Goal: Task Accomplishment & Management: Complete application form

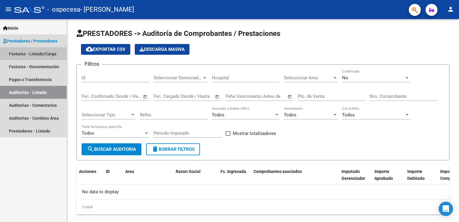
click at [38, 53] on link "Facturas - Listado/Carga" at bounding box center [33, 53] width 67 height 13
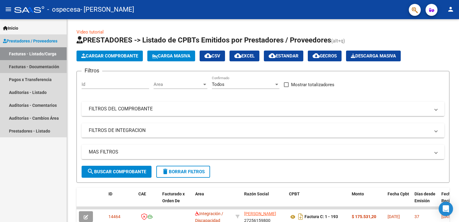
click at [56, 68] on link "Facturas - Documentación" at bounding box center [33, 66] width 67 height 13
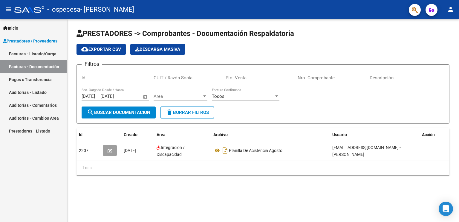
click at [453, 10] on mat-icon "person" at bounding box center [450, 9] width 7 height 7
click at [453, 10] on div at bounding box center [229, 111] width 459 height 222
click at [46, 47] on link "Prestadores / Proveedores" at bounding box center [33, 40] width 67 height 13
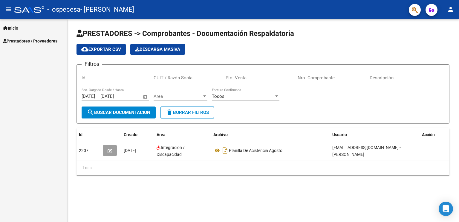
click at [47, 52] on div "Inicio Instructivos Contacto OS Prestadores / Proveedores Facturas - Listado/Ca…" at bounding box center [33, 120] width 67 height 203
click at [47, 40] on span "Prestadores / Proveedores" at bounding box center [30, 41] width 54 height 7
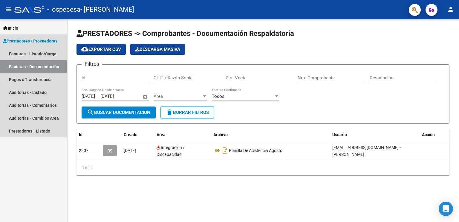
click at [46, 45] on link "Prestadores / Proveedores" at bounding box center [33, 40] width 67 height 13
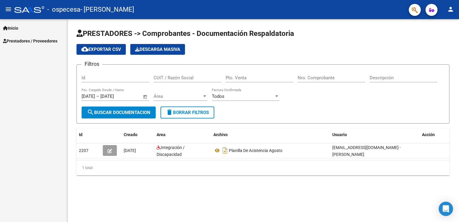
click at [46, 42] on span "Prestadores / Proveedores" at bounding box center [30, 41] width 54 height 7
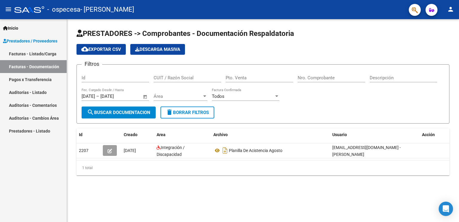
click at [45, 55] on link "Facturas - Listado/Carga" at bounding box center [33, 53] width 67 height 13
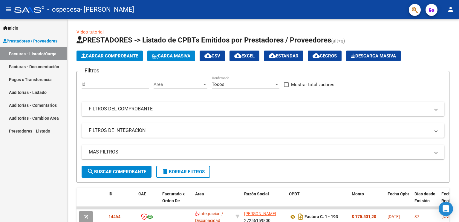
click at [38, 95] on link "Auditorías - Listado" at bounding box center [33, 92] width 67 height 13
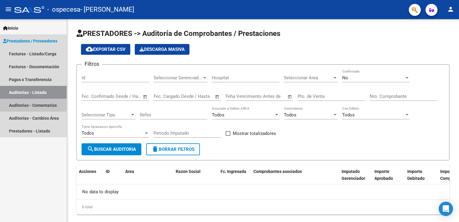
click at [39, 104] on link "Auditorías - Comentarios" at bounding box center [33, 105] width 67 height 13
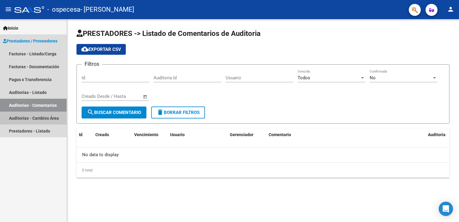
click at [48, 116] on link "Auditorías - Cambios Área" at bounding box center [33, 117] width 67 height 13
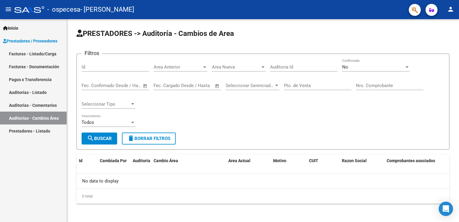
click at [54, 126] on link "Prestadores - Listado" at bounding box center [33, 130] width 67 height 13
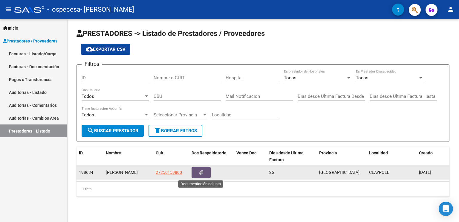
click at [198, 173] on button "button" at bounding box center [200, 172] width 19 height 11
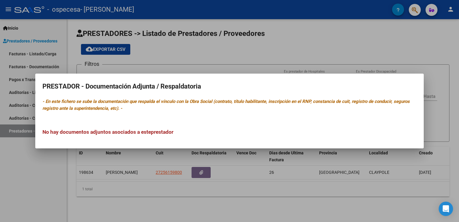
drag, startPoint x: 228, startPoint y: 98, endPoint x: 321, endPoint y: 100, distance: 93.5
click at [321, 100] on mat-dialog-content "PRESTADOR - Documentación Adjunta / Respaldatoria - En este fichero se sube la …" at bounding box center [229, 111] width 388 height 60
drag, startPoint x: 252, startPoint y: 126, endPoint x: 202, endPoint y: 122, distance: 50.0
click at [202, 122] on div "No hay documentos adjuntos asociados a este prestador" at bounding box center [229, 126] width 374 height 20
click at [200, 132] on h3 "No hay documentos adjuntos asociados a este prestador" at bounding box center [229, 132] width 374 height 8
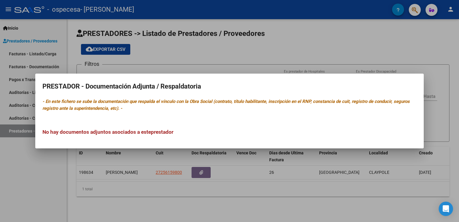
drag, startPoint x: 202, startPoint y: 176, endPoint x: 179, endPoint y: 99, distance: 79.7
click at [179, 99] on div "PRESTADOR - Documentación Adjunta / Respaldatoria - En este fichero se sube la …" at bounding box center [229, 111] width 459 height 222
click at [179, 99] on icon "- En este fichero se sube la documentación que respalda el vínculo con la Obra …" at bounding box center [225, 105] width 367 height 12
drag, startPoint x: 159, startPoint y: 96, endPoint x: 180, endPoint y: 99, distance: 21.0
click at [180, 99] on mat-dialog-content "PRESTADOR - Documentación Adjunta / Respaldatoria - En este fichero se sube la …" at bounding box center [229, 111] width 388 height 60
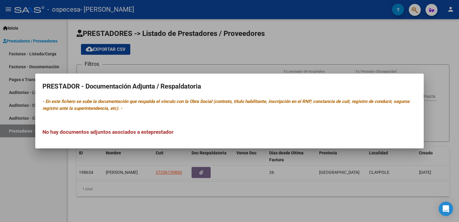
click at [189, 143] on mat-dialog-container "PRESTADOR - Documentación Adjunta / Respaldatoria - En este fichero se sube la …" at bounding box center [229, 110] width 388 height 75
click at [191, 161] on div at bounding box center [229, 111] width 459 height 222
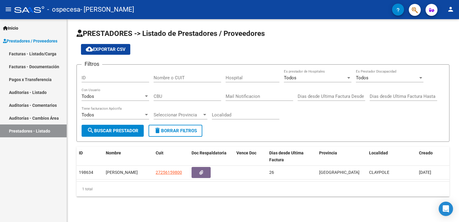
click at [112, 74] on div "ID" at bounding box center [116, 75] width 68 height 13
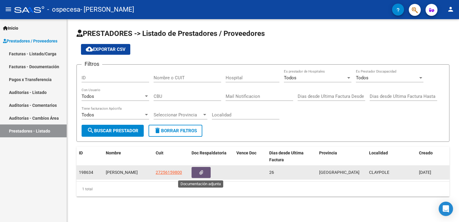
click at [205, 175] on button "button" at bounding box center [200, 172] width 19 height 11
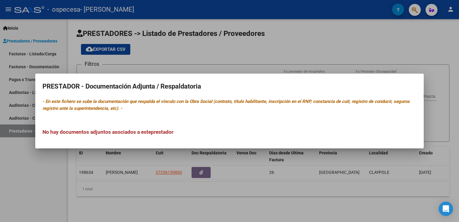
click at [204, 175] on div at bounding box center [229, 111] width 459 height 222
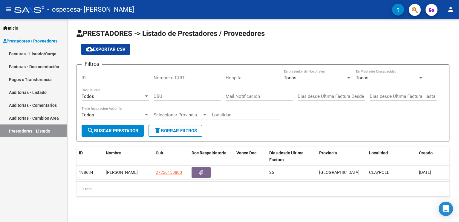
click at [141, 189] on div "1 total" at bounding box center [262, 188] width 373 height 15
click at [123, 125] on button "search Buscar Prestador" at bounding box center [113, 131] width 62 height 12
click at [123, 76] on input "ID" at bounding box center [116, 77] width 68 height 5
type input "198634"
click at [167, 75] on input "Nombre o CUIT" at bounding box center [188, 77] width 68 height 5
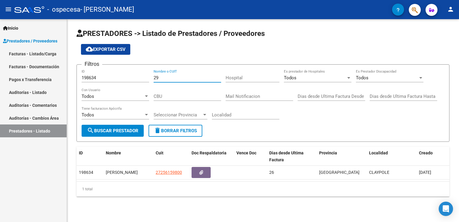
type input "2"
type input "27256159800"
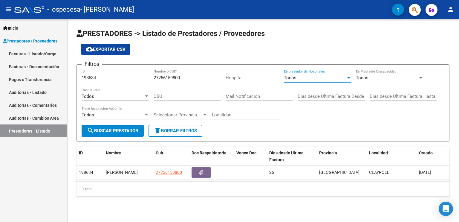
click at [297, 80] on div "Todos" at bounding box center [315, 77] width 62 height 5
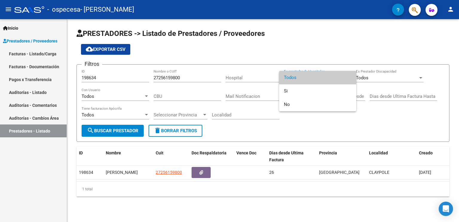
click at [300, 64] on div at bounding box center [229, 111] width 459 height 222
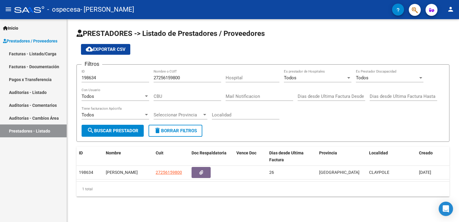
click at [353, 80] on div "Filtros 198634 ID 27256159800 Nombre o CUIT Hospital Todos Es prestador de Hosp…" at bounding box center [263, 96] width 363 height 55
click at [349, 79] on div at bounding box center [348, 77] width 5 height 5
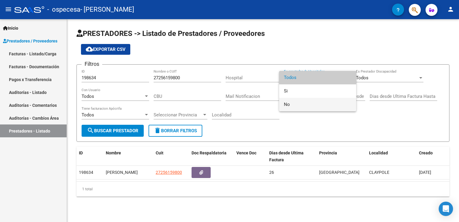
click at [340, 100] on span "No" at bounding box center [318, 104] width 68 height 13
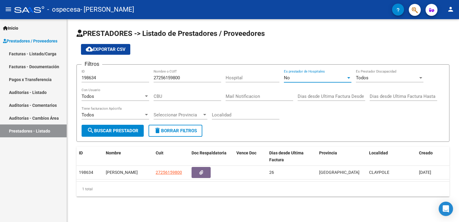
click at [381, 75] on div "Todos" at bounding box center [387, 77] width 62 height 5
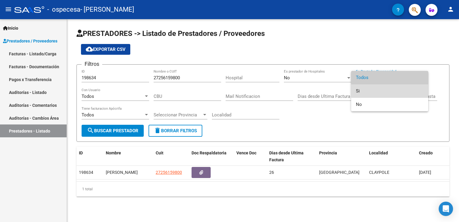
click at [378, 90] on span "Si" at bounding box center [390, 90] width 68 height 13
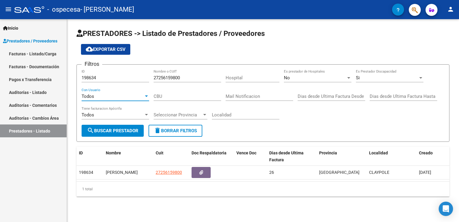
click at [126, 95] on div "Todos" at bounding box center [113, 95] width 62 height 5
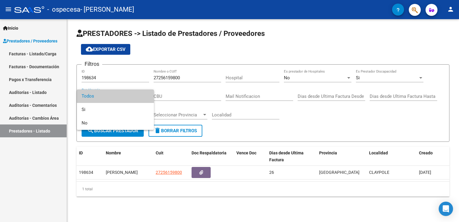
click at [125, 99] on span "Todos" at bounding box center [116, 95] width 68 height 13
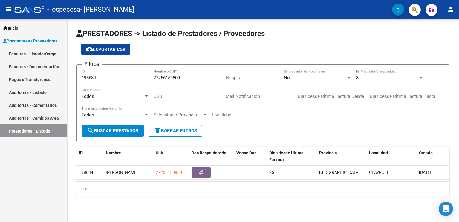
click at [125, 99] on div "Todos Con Usuario" at bounding box center [116, 94] width 68 height 13
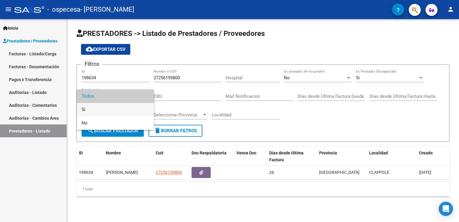
click at [123, 109] on span "Si" at bounding box center [116, 109] width 68 height 13
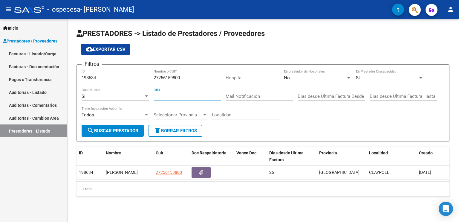
click at [162, 95] on input "CBU" at bounding box center [188, 95] width 68 height 5
click at [245, 95] on input "Mail Notificacion" at bounding box center [260, 95] width 68 height 5
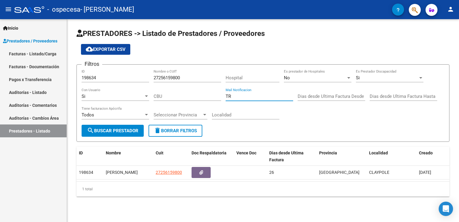
type input "T"
type input "[EMAIL_ADDRESS][DOMAIN_NAME]"
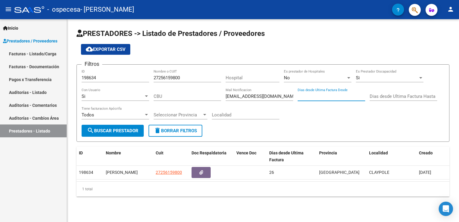
click at [340, 96] on input "Dias desde Ultima Factura Desde" at bounding box center [331, 95] width 68 height 5
type input "07"
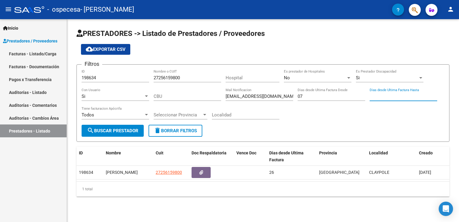
click at [378, 94] on input "Dias desde Ultima Factura Hasta" at bounding box center [403, 95] width 68 height 5
type input "12"
click at [127, 112] on div "Todos" at bounding box center [113, 114] width 62 height 5
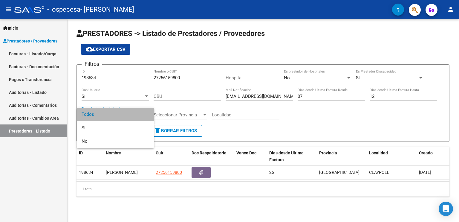
click at [127, 112] on span "Todos" at bounding box center [116, 114] width 68 height 13
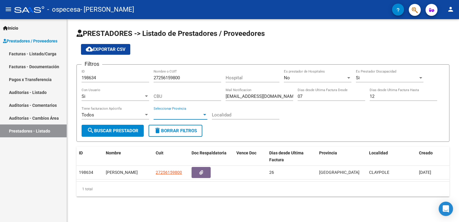
click at [179, 117] on span "Seleccionar Provincia" at bounding box center [178, 114] width 48 height 5
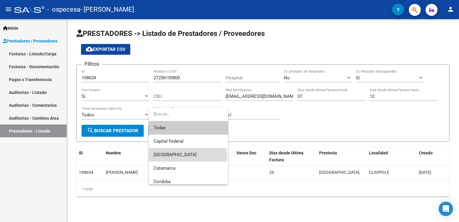
click at [177, 157] on span "[GEOGRAPHIC_DATA]" at bounding box center [189, 154] width 70 height 13
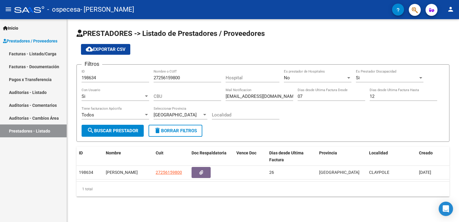
click at [231, 106] on div "Localidad" at bounding box center [246, 112] width 68 height 13
click at [230, 109] on div "Localidad" at bounding box center [246, 112] width 68 height 13
type input "a"
type input "c"
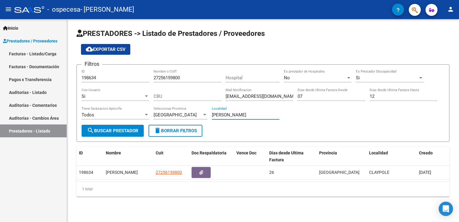
type input "[PERSON_NAME]"
click at [121, 131] on span "search Buscar Prestador" at bounding box center [112, 130] width 51 height 5
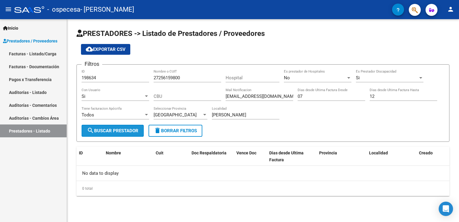
click at [121, 131] on span "search Buscar Prestador" at bounding box center [112, 130] width 51 height 5
click at [226, 112] on input "[PERSON_NAME]" at bounding box center [246, 114] width 68 height 5
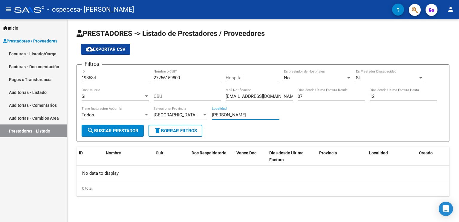
click at [226, 112] on input "[PERSON_NAME]" at bounding box center [246, 114] width 68 height 5
drag, startPoint x: 177, startPoint y: 130, endPoint x: 129, endPoint y: 126, distance: 47.6
click at [129, 126] on form "Filtros 198634 ID 27256159800 Nombre o CUIT Hospital No Es prestador de Hospita…" at bounding box center [262, 102] width 373 height 77
click at [129, 126] on button "search Buscar Prestador" at bounding box center [113, 131] width 62 height 12
click at [381, 95] on input "12" at bounding box center [403, 95] width 68 height 5
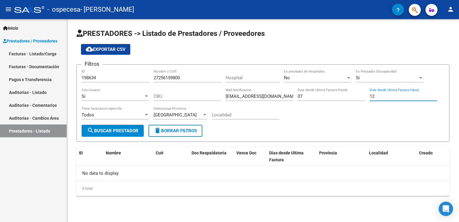
type input "1"
click at [331, 97] on input "07" at bounding box center [331, 95] width 68 height 5
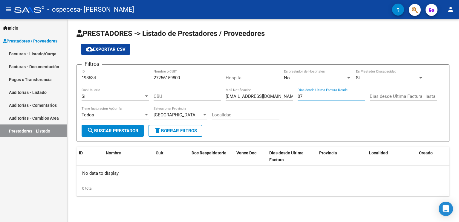
type input "0"
click at [108, 132] on span "search Buscar Prestador" at bounding box center [112, 130] width 51 height 5
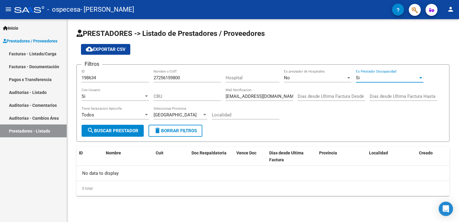
click at [360, 76] on div "Si" at bounding box center [387, 77] width 62 height 5
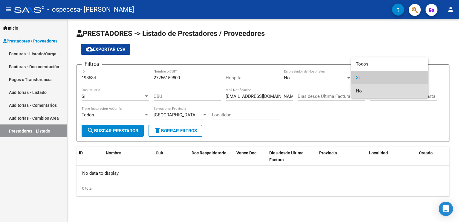
click at [360, 91] on span "No" at bounding box center [390, 90] width 68 height 13
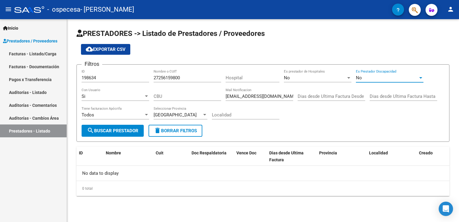
click at [104, 135] on button "search Buscar Prestador" at bounding box center [113, 131] width 62 height 12
click at [36, 135] on link "Prestadores - Listado" at bounding box center [33, 130] width 67 height 13
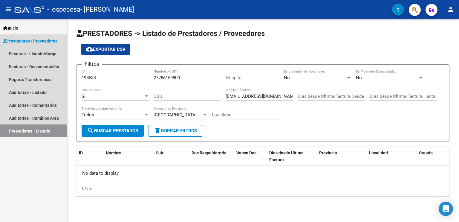
click at [36, 134] on link "Prestadores - Listado" at bounding box center [33, 130] width 67 height 13
click at [39, 116] on link "Auditorías - Cambios Área" at bounding box center [33, 117] width 67 height 13
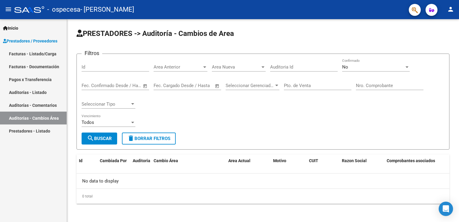
click at [41, 100] on link "Auditorías - Comentarios" at bounding box center [33, 105] width 67 height 13
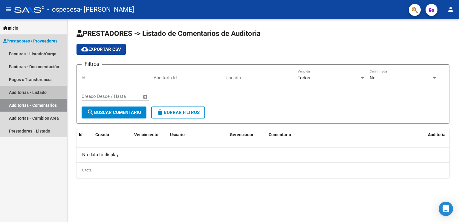
click at [41, 87] on link "Auditorías - Listado" at bounding box center [33, 92] width 67 height 13
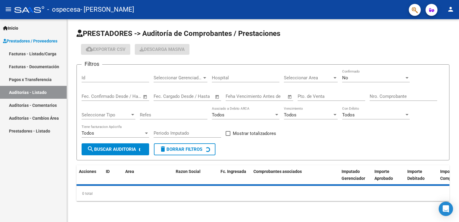
click at [43, 75] on link "Pagos x Transferencia" at bounding box center [33, 79] width 67 height 13
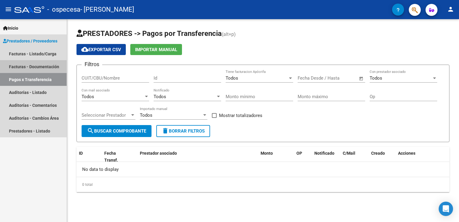
click at [49, 69] on link "Facturas - Documentación" at bounding box center [33, 66] width 67 height 13
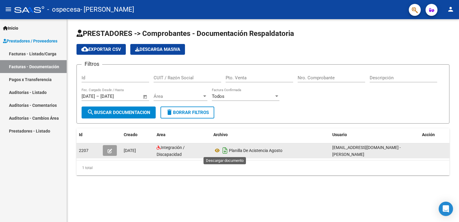
click at [224, 151] on icon "Descargar documento" at bounding box center [225, 150] width 8 height 10
click at [110, 148] on icon "button" at bounding box center [110, 150] width 4 height 4
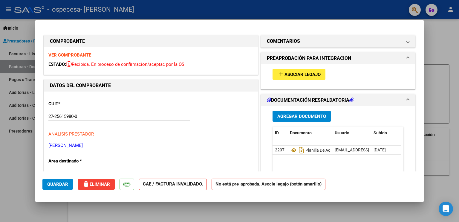
click at [311, 73] on span "Asociar Legajo" at bounding box center [302, 74] width 36 height 5
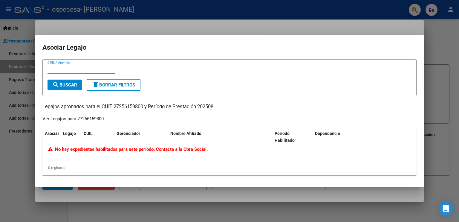
click at [110, 83] on span "delete Borrar Filtros" at bounding box center [113, 84] width 43 height 5
click at [216, 28] on div at bounding box center [229, 111] width 459 height 222
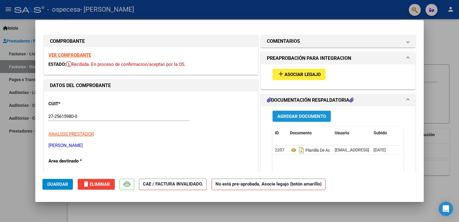
click at [309, 114] on span "Agregar Documento" at bounding box center [301, 115] width 49 height 5
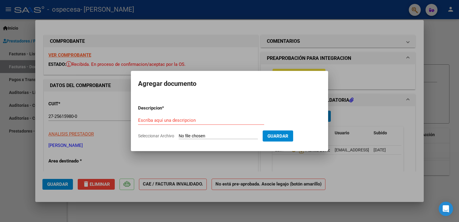
click at [383, 83] on div at bounding box center [229, 111] width 459 height 222
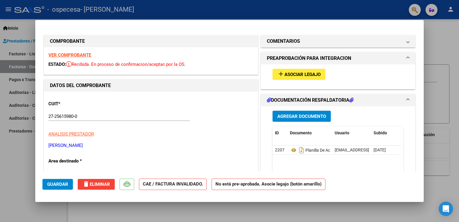
click at [315, 59] on h1 "PREAPROBACIÓN PARA INTEGRACION" at bounding box center [309, 58] width 84 height 7
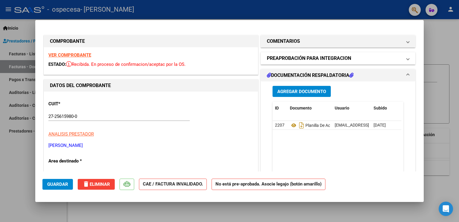
click at [315, 59] on h1 "PREAPROBACIÓN PARA INTEGRACION" at bounding box center [309, 58] width 84 height 7
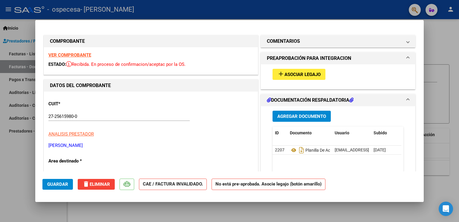
drag, startPoint x: 93, startPoint y: 151, endPoint x: 229, endPoint y: 86, distance: 150.6
click at [222, 86] on h1 "DATOS DEL COMPROBANTE" at bounding box center [151, 85] width 202 height 7
click at [80, 53] on strong "VER COMPROBANTE" at bounding box center [69, 54] width 43 height 5
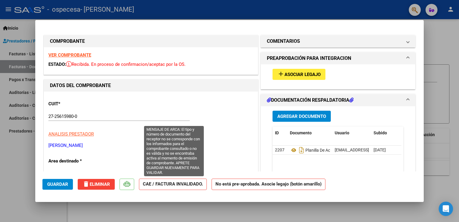
click at [156, 190] on strong "CAE / FACTURA INVALIDADO." at bounding box center [173, 184] width 68 height 12
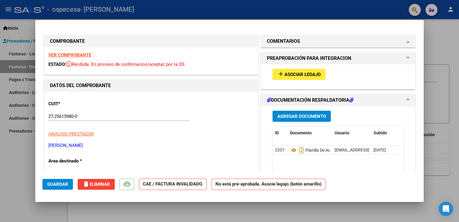
click at [301, 74] on span "Asociar Legajo" at bounding box center [302, 74] width 36 height 5
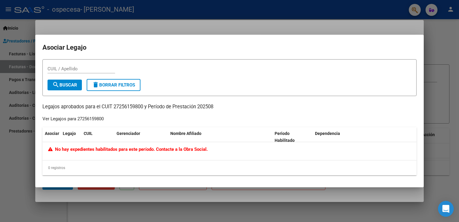
click at [441, 211] on div "Open Intercom Messenger" at bounding box center [446, 209] width 16 height 16
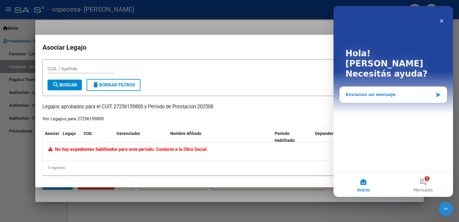
click at [399, 87] on div "Envíanos un mensaje" at bounding box center [393, 95] width 107 height 16
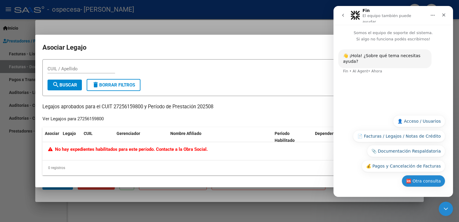
click at [421, 181] on button "🆘 Otra consulta" at bounding box center [423, 181] width 44 height 12
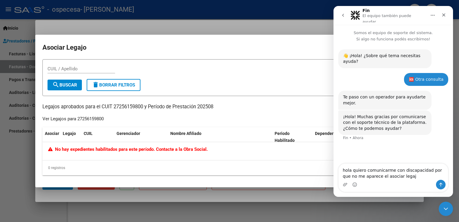
type textarea "hola quiero comunicarme con discapacidad por que no me aparece el asociar legajo"
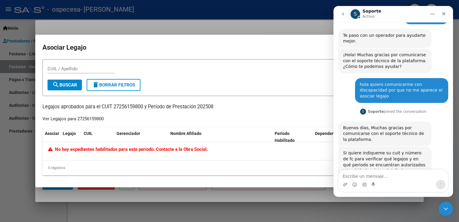
scroll to position [67, 0]
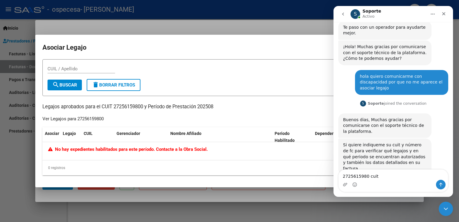
type textarea "2725615980 cuit"
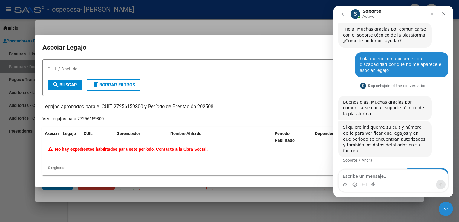
scroll to position [85, 0]
type textarea "fc ?}"
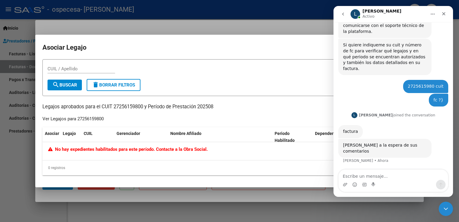
scroll to position [144, 0]
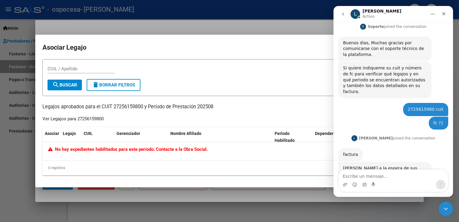
click at [252, 109] on p "Legajos aprobados para el CUIT 27256159800 y Período de Prestación 202508" at bounding box center [229, 106] width 374 height 7
click at [109, 145] on div "No hay expedientes habilitados para este período. Contacte a la Obra Social." at bounding box center [229, 151] width 374 height 18
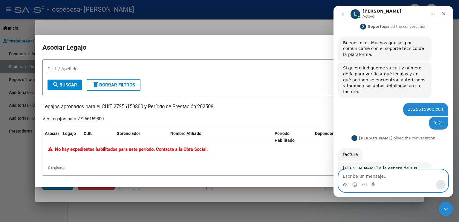
click at [371, 175] on textarea "Escribe un mensaje..." at bounding box center [392, 174] width 109 height 10
click at [346, 184] on icon "Adjuntar un archivo" at bounding box center [345, 184] width 5 height 5
click at [392, 174] on textarea "Escribe un mensaje..." at bounding box center [392, 174] width 109 height 10
click at [344, 182] on icon "Adjuntar un archivo" at bounding box center [345, 184] width 5 height 5
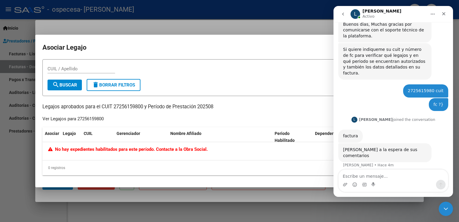
click at [226, 82] on form "CUIL / Apellido search Buscar delete Borrar Filtros" at bounding box center [229, 77] width 374 height 37
drag, startPoint x: 91, startPoint y: 103, endPoint x: 148, endPoint y: 116, distance: 57.8
click at [148, 116] on div "CUIL / Apellido search Buscar delete Borrar Filtros Legajos aprobados para el C…" at bounding box center [229, 117] width 374 height 116
click at [177, 104] on p "Legajos aprobados para el CUIT 27256159800 y Período de Prestación 202508" at bounding box center [229, 106] width 374 height 7
drag, startPoint x: 198, startPoint y: 104, endPoint x: 216, endPoint y: 113, distance: 19.9
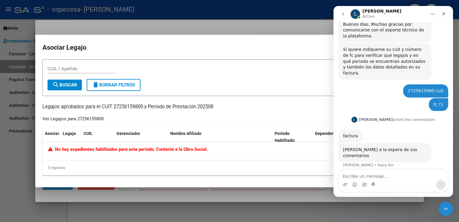
click at [216, 113] on div "CUIL / Apellido search Buscar delete Borrar Filtros Legajos aprobados para el C…" at bounding box center [229, 117] width 374 height 116
click at [220, 42] on mat-dialog-container "Asociar Legajo CUIL / Apellido search Buscar delete Borrar Filtros Legajos apro…" at bounding box center [229, 111] width 388 height 152
click at [399, 197] on div "Intercom Messenger" at bounding box center [392, 182] width 119 height 27
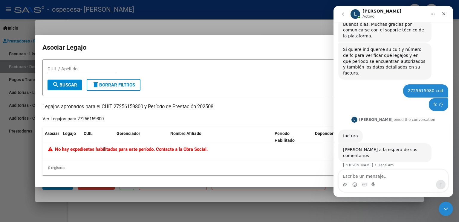
click at [432, 204] on div at bounding box center [229, 111] width 459 height 222
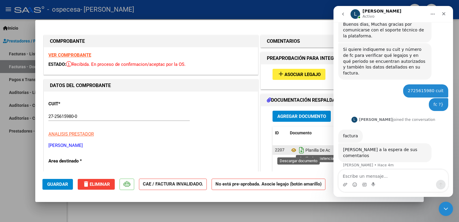
click at [301, 148] on icon "Descargar documento" at bounding box center [301, 150] width 8 height 10
click at [263, 76] on div "add Asociar Legajo" at bounding box center [338, 76] width 154 height 25
click at [442, 14] on icon "Cerrar" at bounding box center [443, 13] width 5 height 5
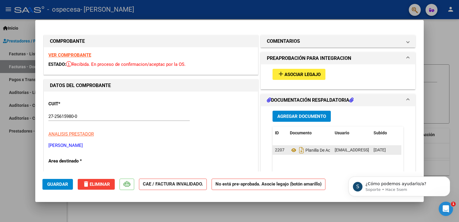
scroll to position [0, 0]
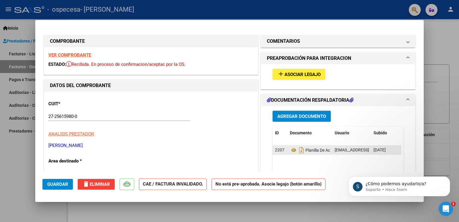
click at [336, 55] on h1 "PREAPROBACIÓN PARA INTEGRACION" at bounding box center [309, 58] width 84 height 7
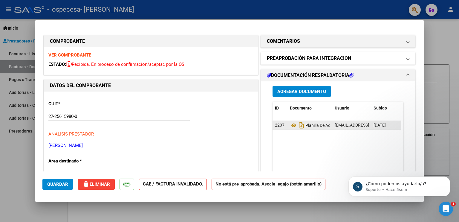
click at [336, 55] on h1 "PREAPROBACIÓN PARA INTEGRACION" at bounding box center [309, 58] width 84 height 7
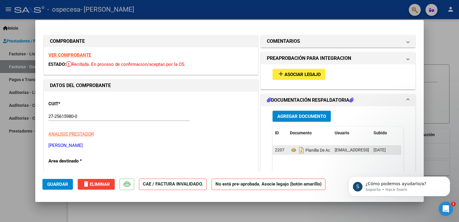
click at [336, 55] on h1 "PREAPROBACIÓN PARA INTEGRACION" at bounding box center [309, 58] width 84 height 7
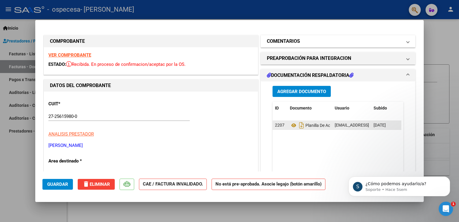
click at [346, 42] on mat-panel-title "COMENTARIOS" at bounding box center [334, 41] width 135 height 7
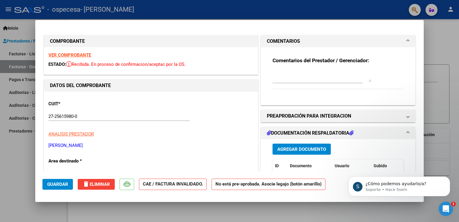
click at [348, 79] on textarea at bounding box center [321, 76] width 99 height 12
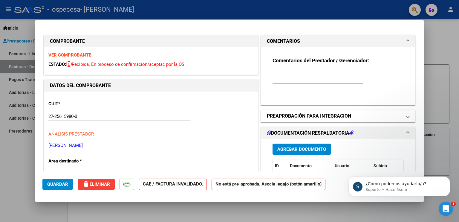
click at [348, 113] on h1 "PREAPROBACIÓN PARA INTEGRACION" at bounding box center [309, 115] width 84 height 7
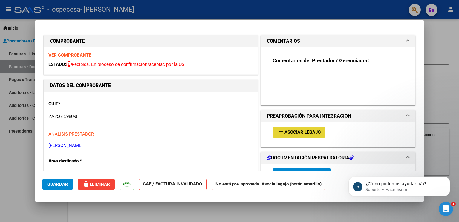
click at [302, 134] on span "Asociar Legajo" at bounding box center [302, 131] width 36 height 5
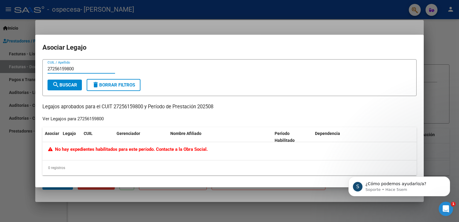
drag, startPoint x: 84, startPoint y: 70, endPoint x: 6, endPoint y: 64, distance: 78.8
click at [6, 64] on div "COMPROBANTE VER COMPROBANTE ESTADO: Recibida. En proceso de confirmacion/acepta…" at bounding box center [229, 111] width 459 height 222
type input "27256159800"
click at [99, 82] on mat-icon "delete" at bounding box center [95, 84] width 7 height 7
click at [8, 105] on div at bounding box center [229, 111] width 459 height 222
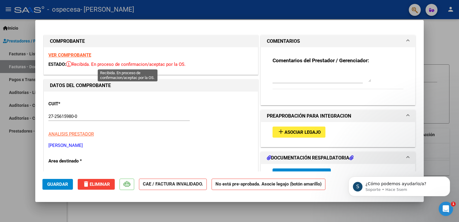
click at [104, 66] on span "Recibida. En proceso de confirmacion/aceptac por la OS." at bounding box center [125, 64] width 119 height 5
click at [74, 56] on strong "VER COMPROBANTE" at bounding box center [69, 54] width 43 height 5
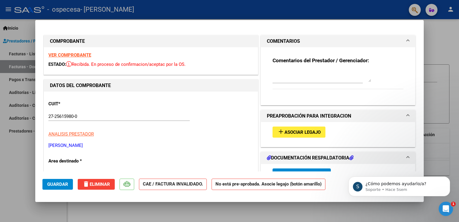
click at [304, 131] on span "Asociar Legajo" at bounding box center [302, 131] width 36 height 5
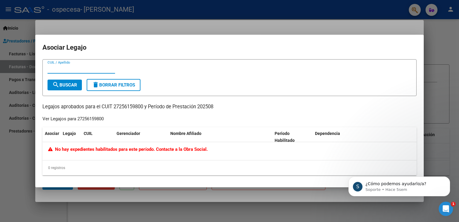
click at [300, 141] on datatable-header "Asociar Legajo CUIL Gerenciador Nombre Afiliado Periodo Habilitado Dependencia" at bounding box center [229, 134] width 374 height 15
click at [295, 135] on span "Periodo Habilitado" at bounding box center [284, 137] width 20 height 12
click at [326, 132] on span "Dependencia" at bounding box center [327, 133] width 25 height 5
click at [444, 208] on icon "Abrir Intercom Messenger" at bounding box center [445, 208] width 10 height 10
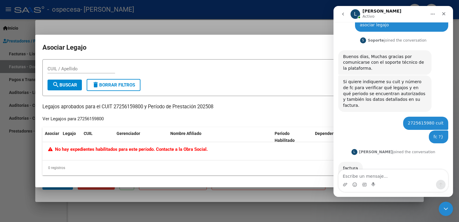
scroll to position [162, 0]
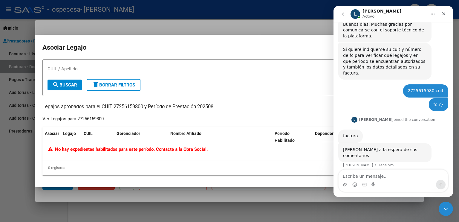
drag, startPoint x: 452, startPoint y: 141, endPoint x: 792, endPoint y: 215, distance: 347.9
click at [440, 201] on div "Cerrar Intercom Messenger" at bounding box center [445, 207] width 14 height 14
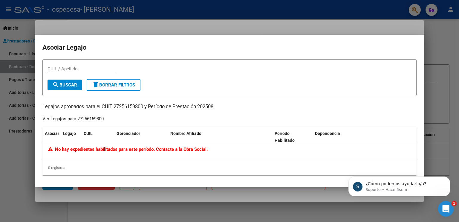
scroll to position [0, 0]
click at [440, 201] on div "Abrir Intercom Messenger" at bounding box center [445, 208] width 20 height 20
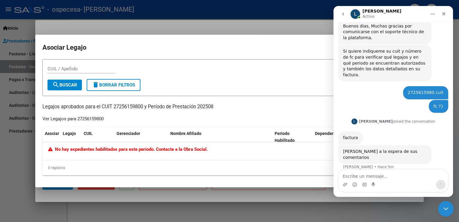
scroll to position [162, 0]
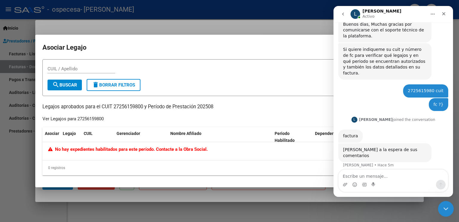
click at [444, 206] on icon "Cerrar Intercom Messenger" at bounding box center [444, 207] width 7 height 7
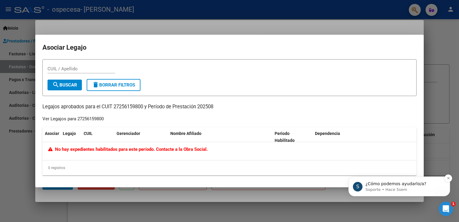
scroll to position [0, 0]
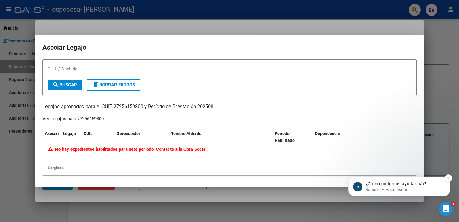
click at [419, 187] on p "Soporte • Hace 5sem" at bounding box center [403, 189] width 77 height 5
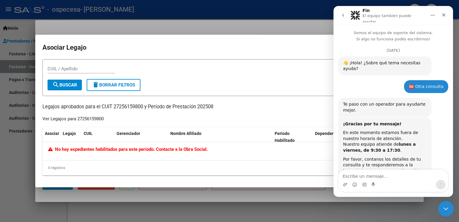
scroll to position [32, 0]
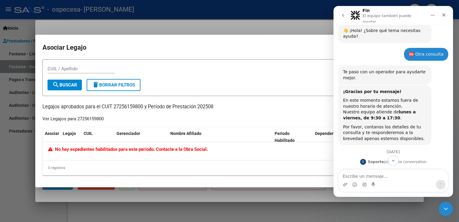
drag, startPoint x: 453, startPoint y: 82, endPoint x: 453, endPoint y: 108, distance: 25.7
click at [453, 108] on div at bounding box center [229, 111] width 459 height 222
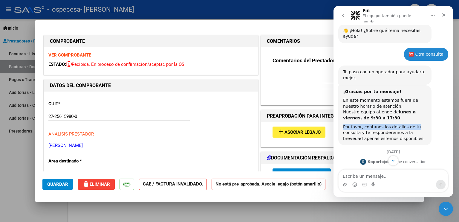
drag, startPoint x: 449, startPoint y: 107, endPoint x: 451, endPoint y: 116, distance: 8.6
click at [451, 116] on div "Somos el equipo de soporte del sistema. Si algo no funciona podés escribirnos! …" at bounding box center [392, 100] width 119 height 150
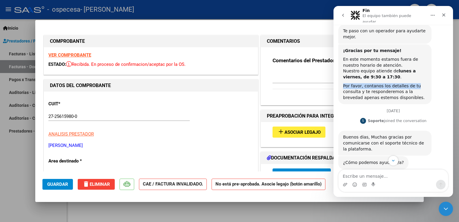
scroll to position [77, 0]
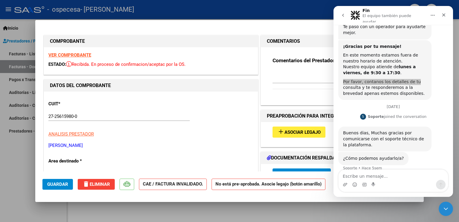
click at [321, 129] on button "add Asociar Legajo" at bounding box center [298, 131] width 53 height 11
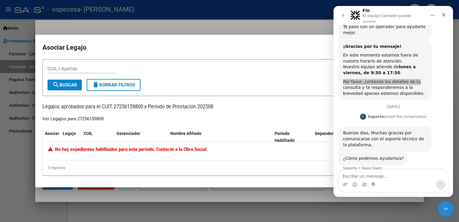
click at [448, 208] on icon "Cerrar Intercom Messenger" at bounding box center [444, 207] width 7 height 7
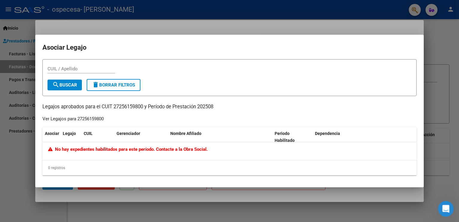
click at [448, 208] on icon "Abrir Intercom Messenger" at bounding box center [445, 208] width 10 height 10
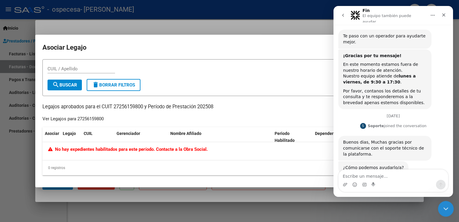
scroll to position [78, 0]
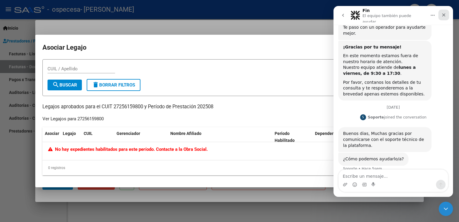
click at [438, 12] on div "Cerrar" at bounding box center [443, 15] width 11 height 11
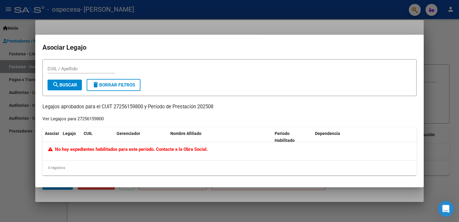
click at [447, 204] on div "Abrir Intercom Messenger" at bounding box center [445, 208] width 20 height 20
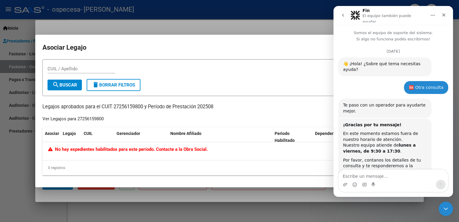
scroll to position [77, 0]
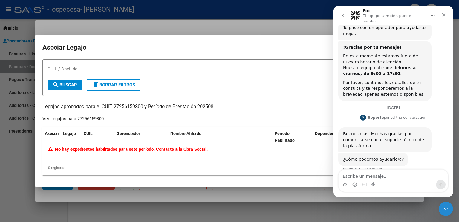
drag, startPoint x: 450, startPoint y: 128, endPoint x: 788, endPoint y: 200, distance: 345.5
click at [172, 28] on div at bounding box center [229, 111] width 459 height 222
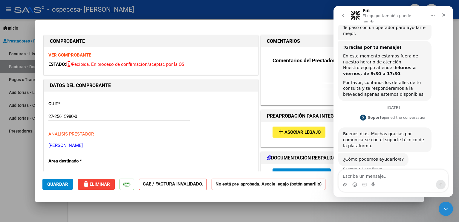
click at [0, 69] on div at bounding box center [229, 111] width 459 height 222
type input "$ 0,00"
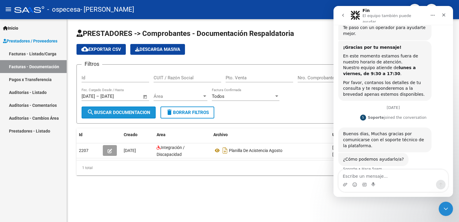
click at [142, 110] on span "search Buscar Documentacion" at bounding box center [118, 112] width 63 height 5
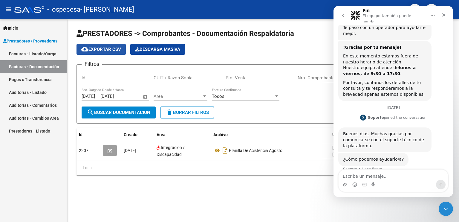
click at [111, 50] on span "cloud_download Exportar CSV" at bounding box center [101, 49] width 40 height 5
click at [446, 12] on div "Cerrar" at bounding box center [443, 15] width 11 height 11
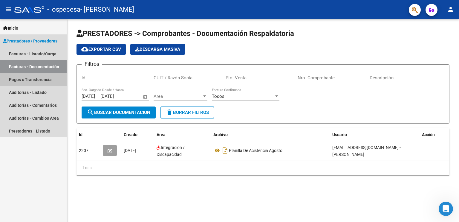
click at [33, 79] on link "Pagos x Transferencia" at bounding box center [33, 79] width 67 height 13
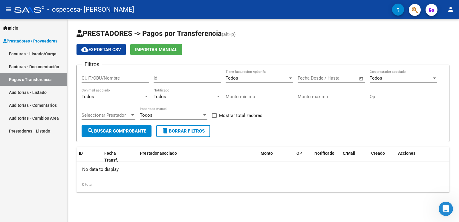
click at [36, 56] on link "Facturas - Listado/Carga" at bounding box center [33, 53] width 67 height 13
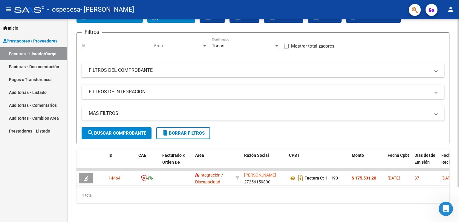
scroll to position [42, 0]
click at [458, 155] on div at bounding box center [457, 138] width 1 height 168
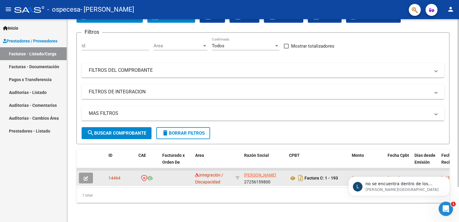
scroll to position [0, 0]
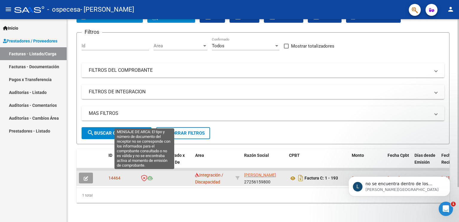
click at [142, 174] on icon at bounding box center [144, 177] width 6 height 7
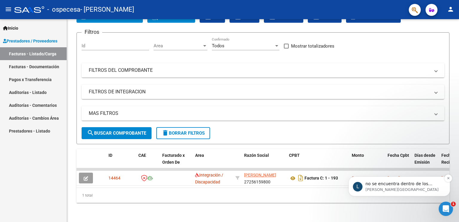
click at [384, 184] on span "no se encuentra dentro de los prestadores asociados al legajo." at bounding box center [398, 186] width 67 height 11
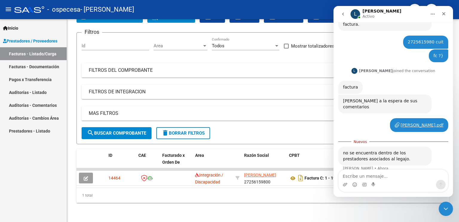
scroll to position [219, 0]
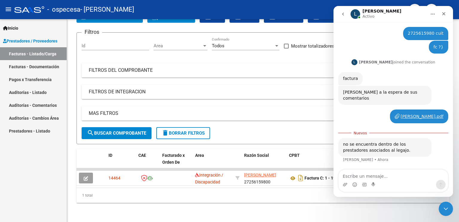
click at [383, 175] on textarea "Escribe un mensaje..." at bounding box center [392, 174] width 109 height 10
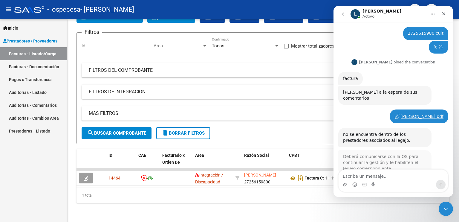
type textarea "y"
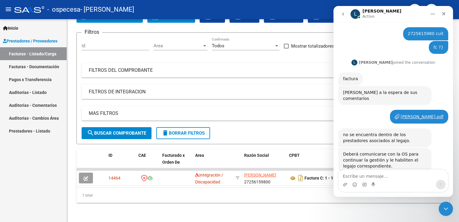
scroll to position [211, 0]
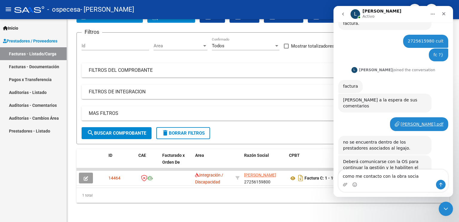
type textarea "como me contacto con la obra social"
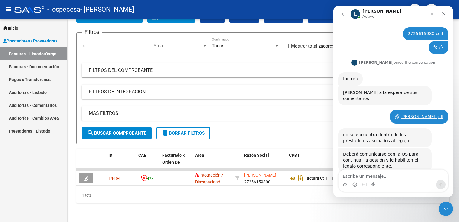
scroll to position [229, 0]
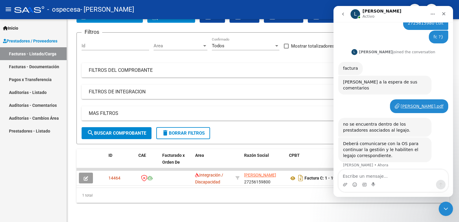
click at [354, 179] on textarea "Escribe un mensaje..." at bounding box center [392, 174] width 109 height 10
click at [366, 177] on textarea "Escribe un mensaje..." at bounding box center [392, 174] width 109 height 10
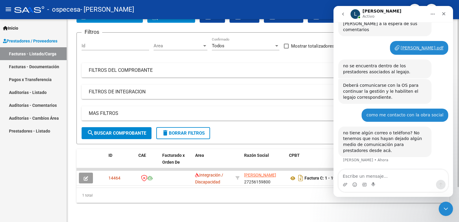
scroll to position [265, 0]
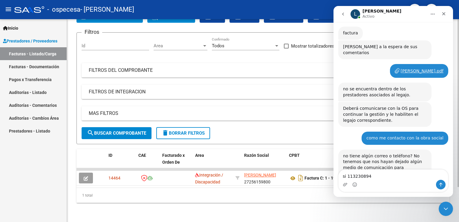
type textarea "si 1132308941"
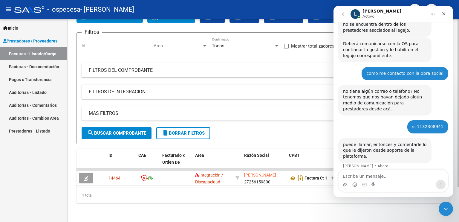
scroll to position [306, 0]
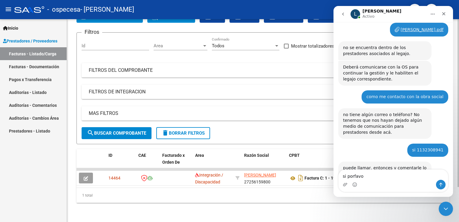
type textarea "si porfavor"
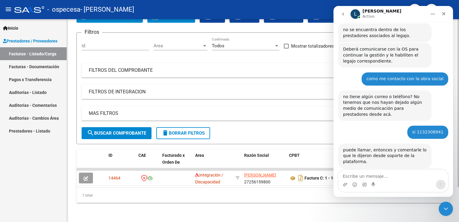
scroll to position [347, 0]
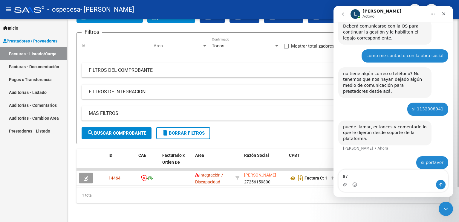
type textarea "a"
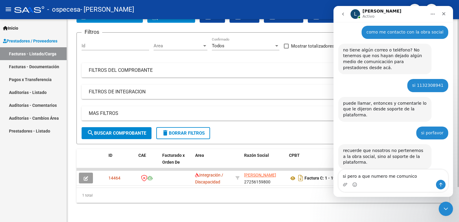
type textarea "si pero a que numero me comunico"
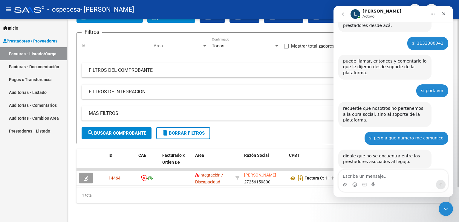
scroll to position [412, 0]
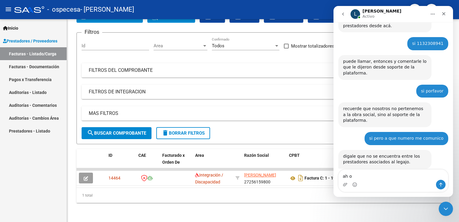
type textarea "ah ok"
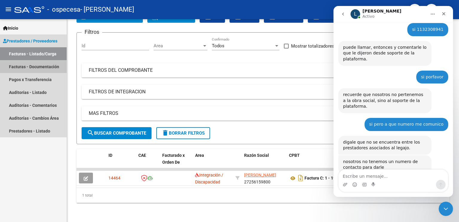
click at [41, 65] on link "Facturas - Documentación" at bounding box center [33, 66] width 67 height 13
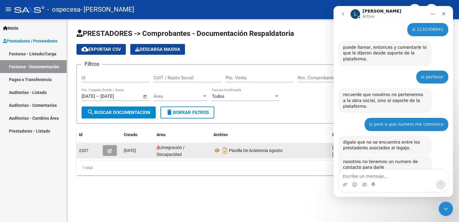
click at [114, 147] on button "button" at bounding box center [110, 150] width 14 height 11
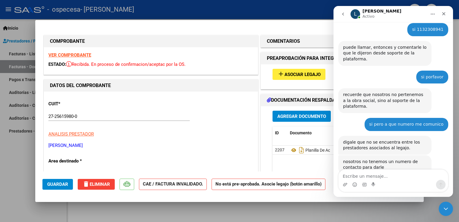
click at [301, 66] on div "add Asociar Legajo" at bounding box center [338, 74] width 140 height 20
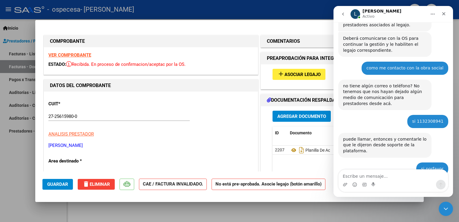
scroll to position [336, 0]
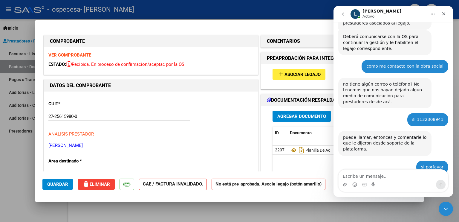
click at [227, 62] on div "ESTADO: Recibida. En proceso de confirmacion/aceptac por la OS." at bounding box center [150, 64] width 205 height 7
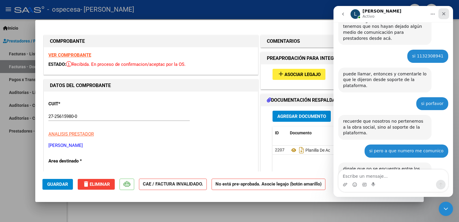
scroll to position [426, 0]
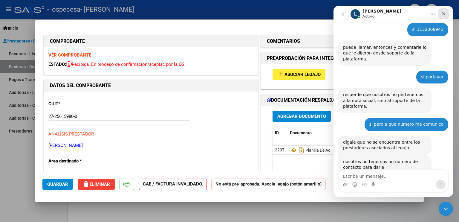
click at [444, 14] on icon "Cerrar" at bounding box center [443, 13] width 3 height 3
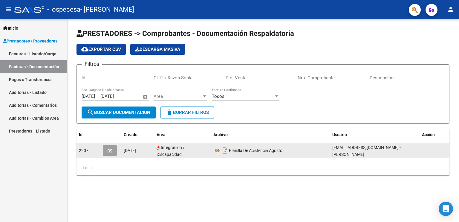
click at [111, 149] on icon "button" at bounding box center [110, 150] width 4 height 4
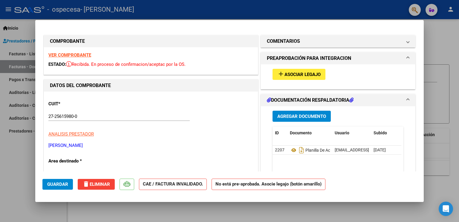
click at [279, 73] on mat-icon "add" at bounding box center [280, 73] width 7 height 7
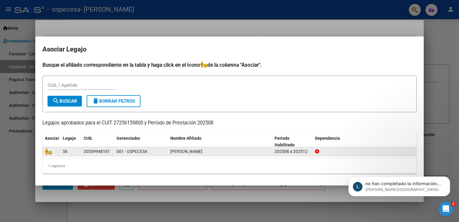
click at [173, 151] on span "HERNANDORENA JOAQUIN NICOLAS" at bounding box center [186, 151] width 32 height 5
click at [166, 151] on datatable-body-cell "001 - OSPECESA" at bounding box center [141, 151] width 54 height 9
click at [49, 149] on icon at bounding box center [48, 151] width 7 height 7
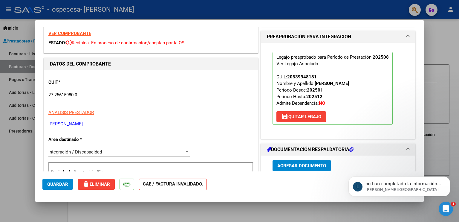
scroll to position [16, 0]
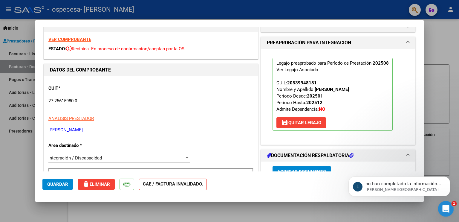
click at [446, 208] on icon "Abrir Intercom Messenger" at bounding box center [445, 208] width 10 height 10
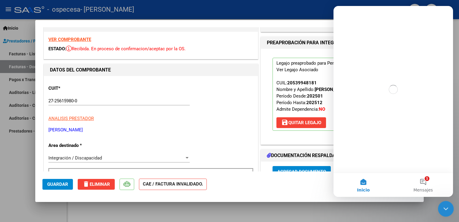
scroll to position [0, 0]
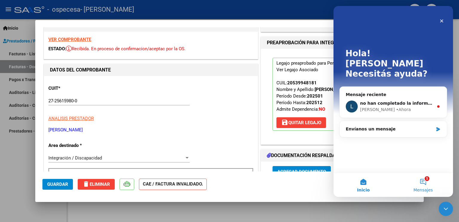
click at [433, 180] on button "1 Mensajes" at bounding box center [423, 185] width 60 height 24
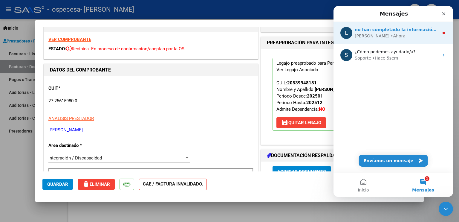
click at [407, 27] on span "no han completado la información. Lamento no poder ayudarla." at bounding box center [430, 29] width 150 height 5
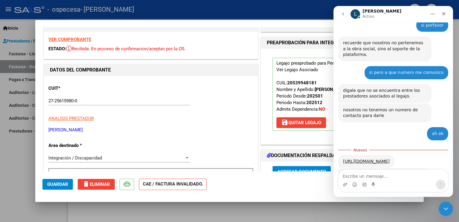
scroll to position [479, 0]
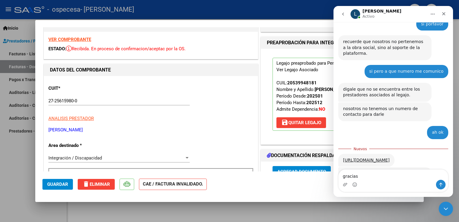
type textarea "gracias"
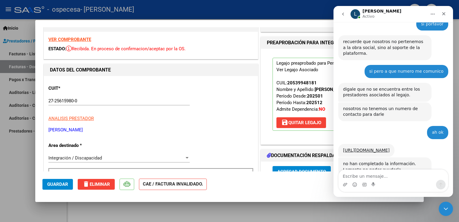
scroll to position [487, 0]
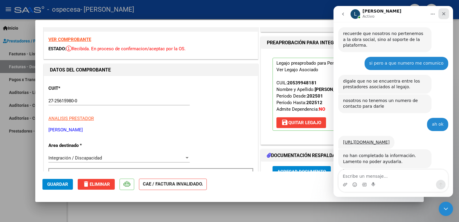
click at [440, 14] on div "Cerrar" at bounding box center [443, 13] width 11 height 11
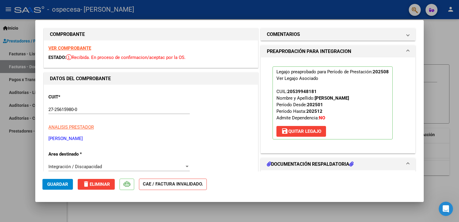
scroll to position [8, 0]
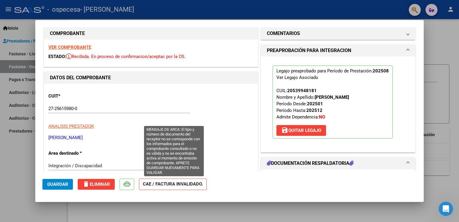
click at [150, 181] on strong "CAE / FACTURA INVALIDADO." at bounding box center [173, 184] width 68 height 12
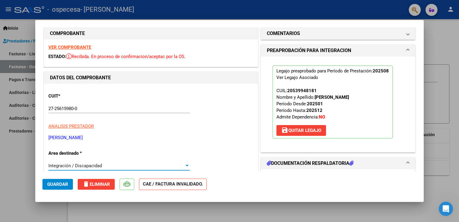
click at [81, 166] on span "Integración / Discapacidad" at bounding box center [74, 165] width 53 height 5
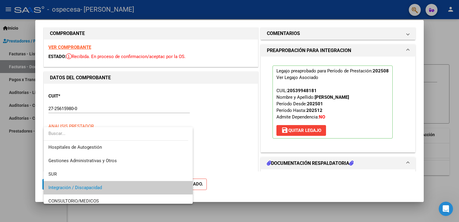
scroll to position [22, 0]
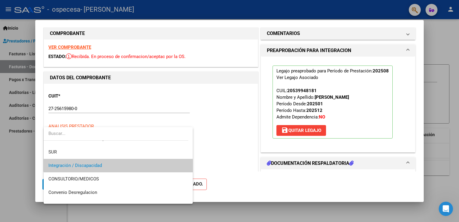
click at [249, 94] on div at bounding box center [229, 111] width 459 height 222
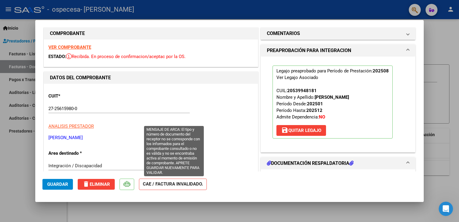
click at [148, 184] on strong "CAE / FACTURA INVALIDADO." at bounding box center [173, 184] width 68 height 12
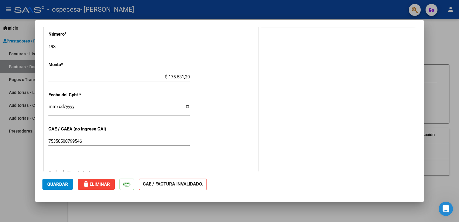
scroll to position [278, 0]
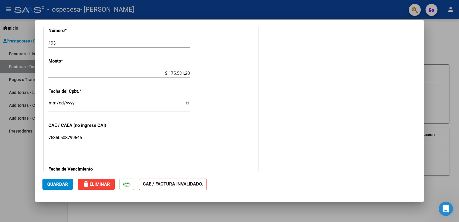
click at [91, 137] on input "75350508799546" at bounding box center [118, 137] width 141 height 5
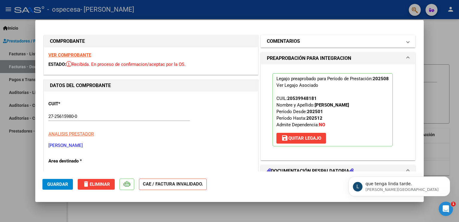
scroll to position [505, 0]
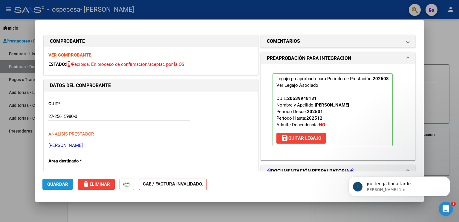
click at [60, 184] on span "Guardar" at bounding box center [57, 183] width 21 height 5
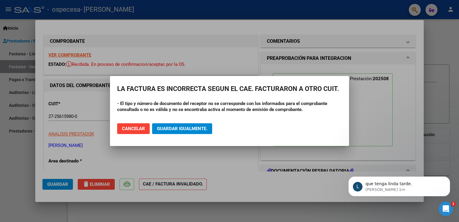
click at [137, 123] on mat-dialog-actions "Cancelar Guardar igualmente." at bounding box center [229, 128] width 225 height 20
click at [147, 111] on strong "- El tipo y número de documento del receptor no se corresponde con los informad…" at bounding box center [222, 106] width 210 height 11
click at [135, 125] on button "Cancelar" at bounding box center [133, 128] width 33 height 11
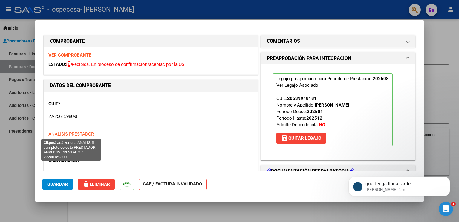
click at [76, 135] on span "ANALISIS PRESTADOR" at bounding box center [70, 133] width 45 height 5
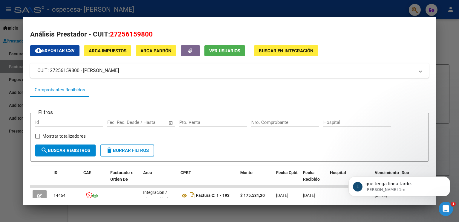
click at [452, 36] on div at bounding box center [229, 111] width 459 height 222
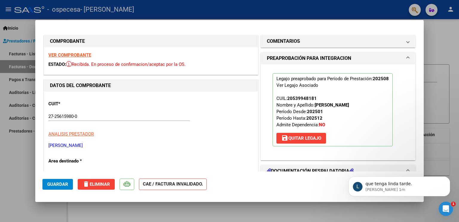
click at [81, 53] on strong "VER COMPROBANTE" at bounding box center [69, 54] width 43 height 5
